Goal: Information Seeking & Learning: Learn about a topic

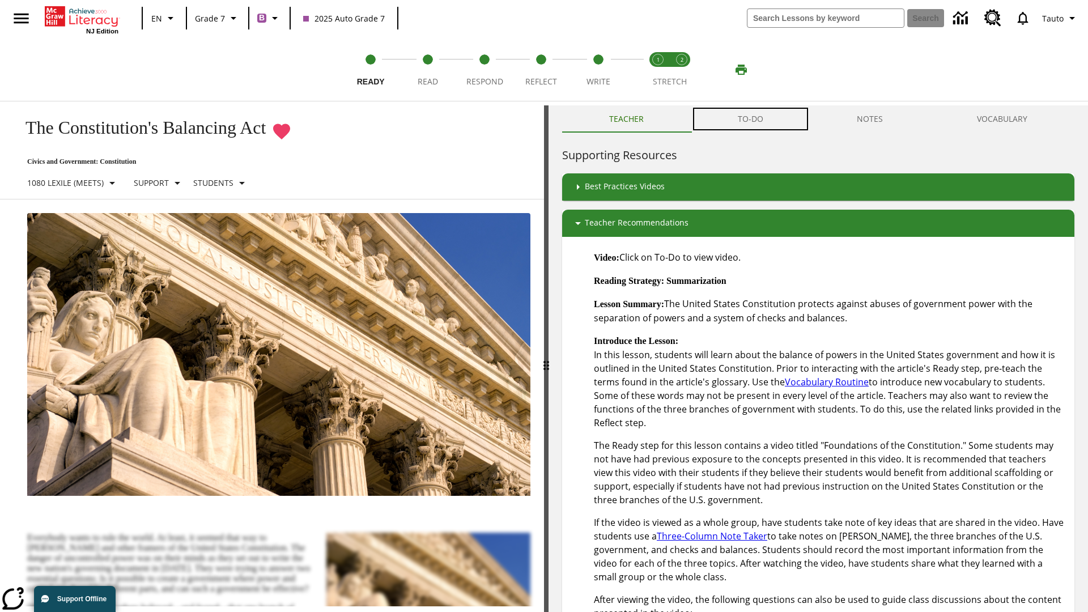
click at [751, 119] on button "TO-DO" at bounding box center [751, 118] width 120 height 27
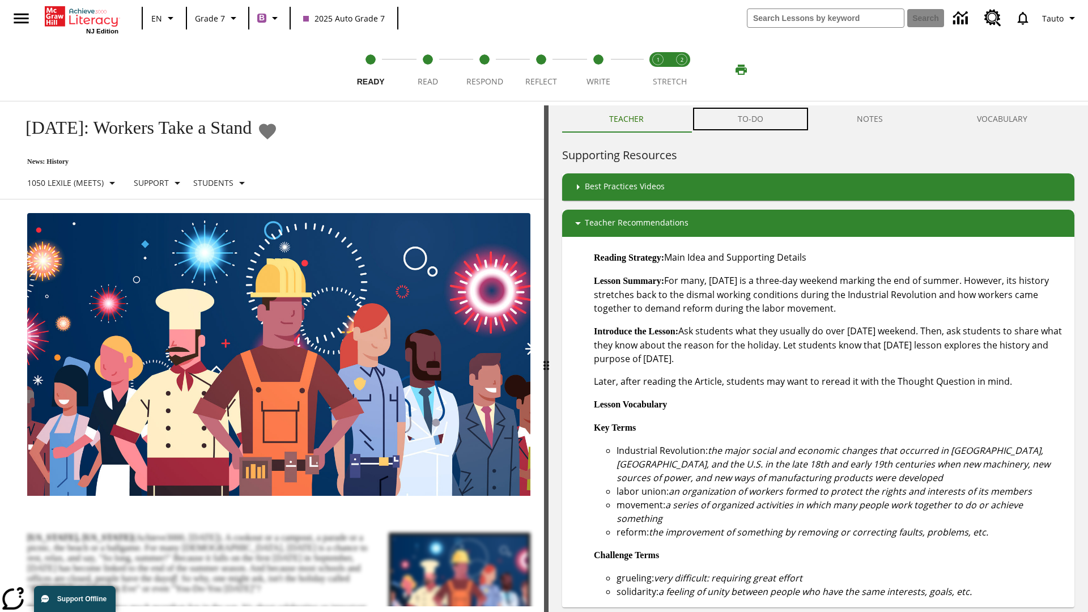
click at [751, 119] on button "TO-DO" at bounding box center [751, 118] width 120 height 27
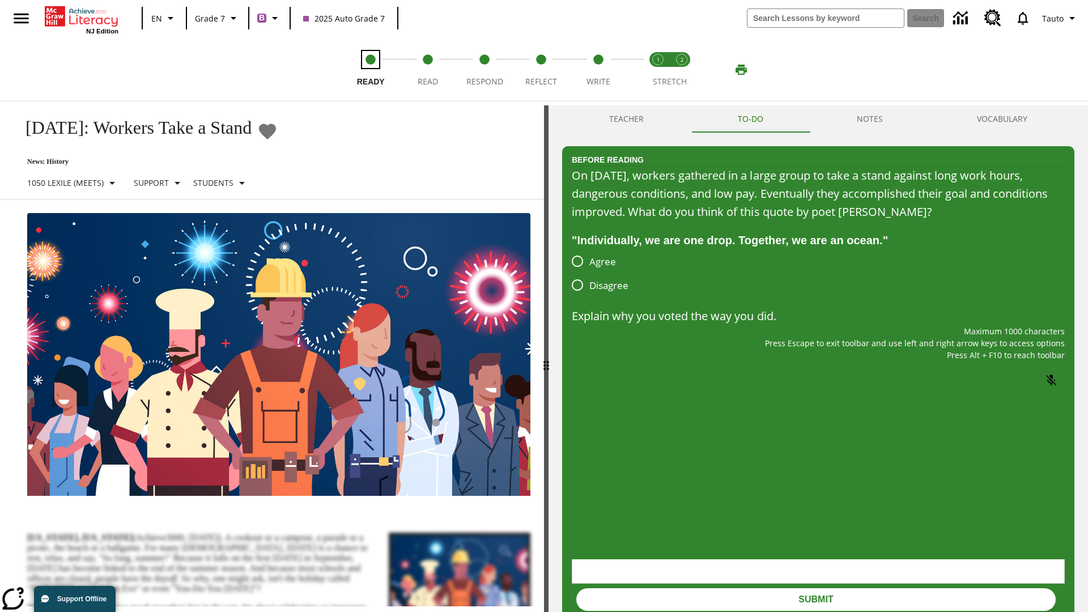
click at [371, 70] on span "Ready" at bounding box center [371, 77] width 28 height 20
